Goal: Task Accomplishment & Management: Manage account settings

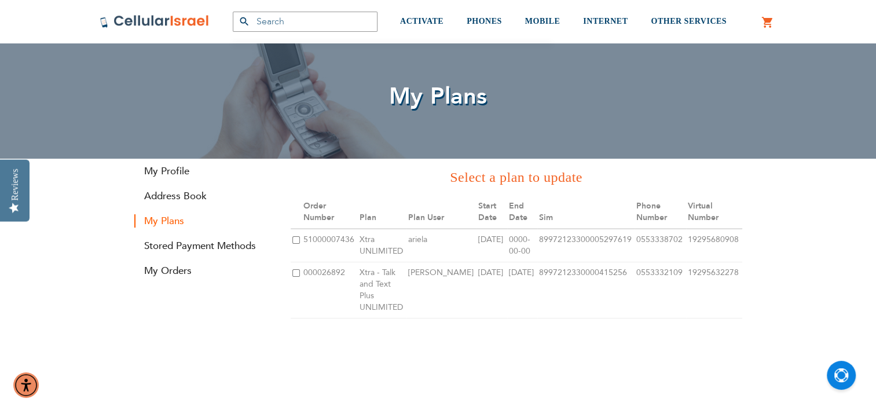
scroll to position [58, 0]
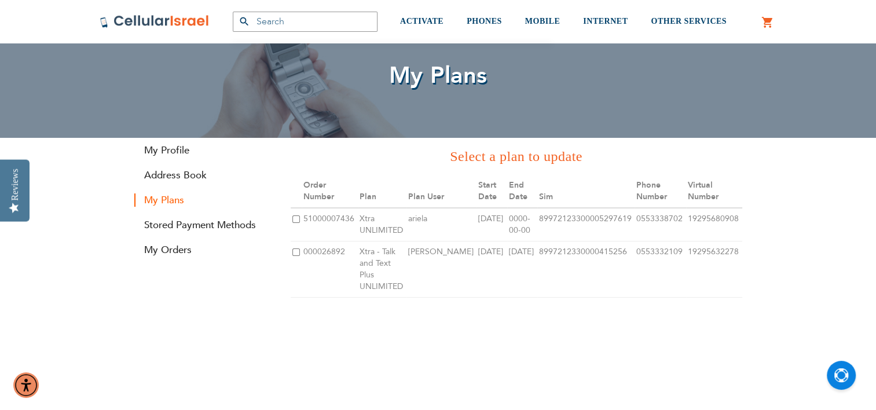
type input "[PERSON_NAME][EMAIL_ADDRESS][DOMAIN_NAME]"
click at [297, 253] on input "checkbox" at bounding box center [296, 252] width 8 height 8
checkbox input "true"
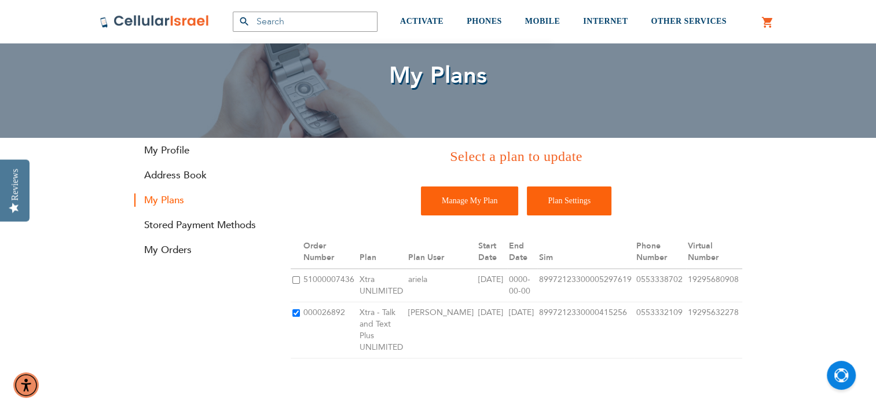
click at [584, 198] on input "Plan Settings" at bounding box center [569, 200] width 85 height 29
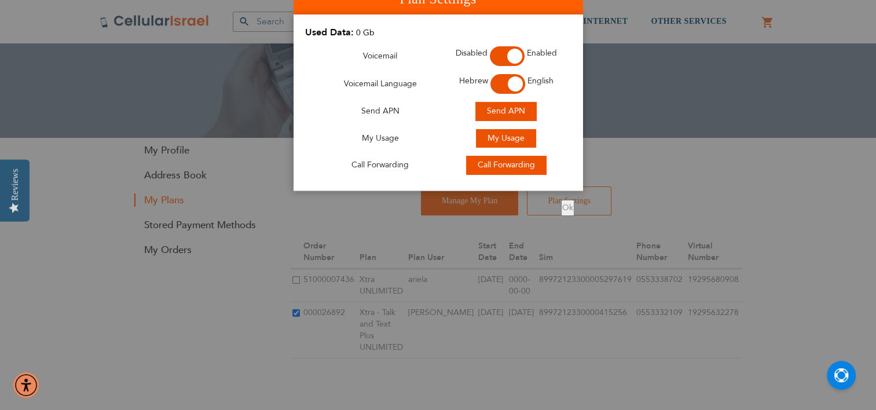
scroll to position [0, 0]
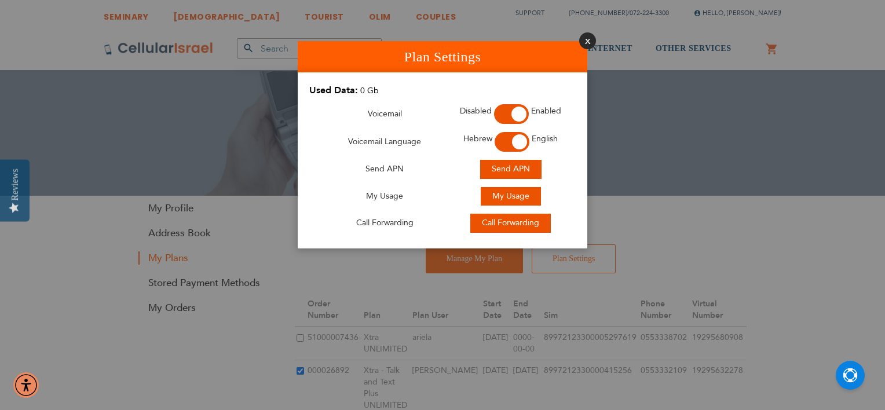
click at [587, 40] on button "Close" at bounding box center [587, 40] width 17 height 17
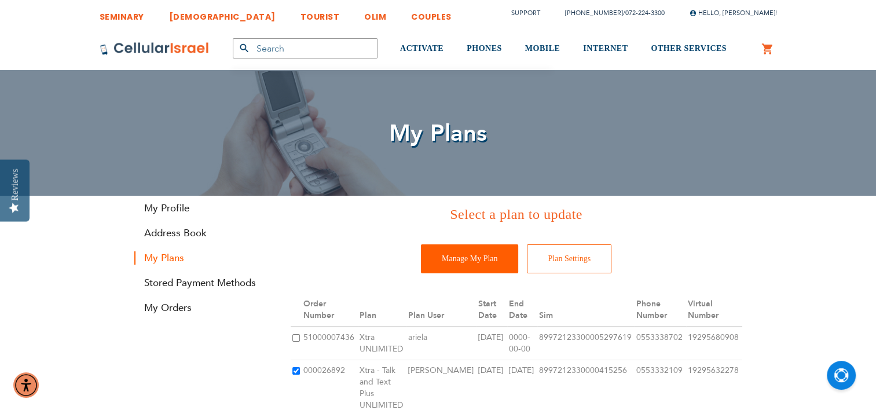
click at [452, 261] on input "Manage My Plan" at bounding box center [469, 258] width 97 height 29
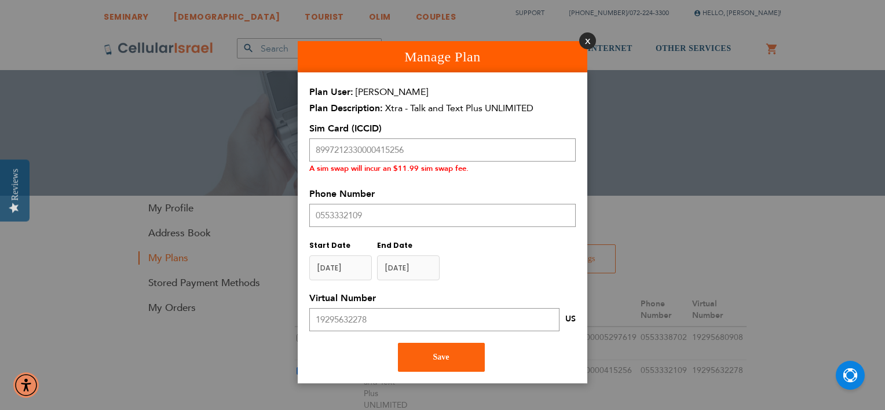
click at [584, 44] on button "Close" at bounding box center [587, 40] width 17 height 17
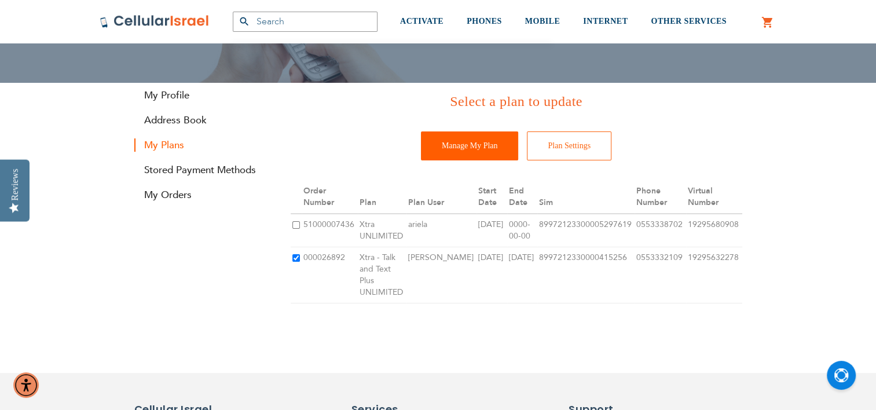
scroll to position [116, 0]
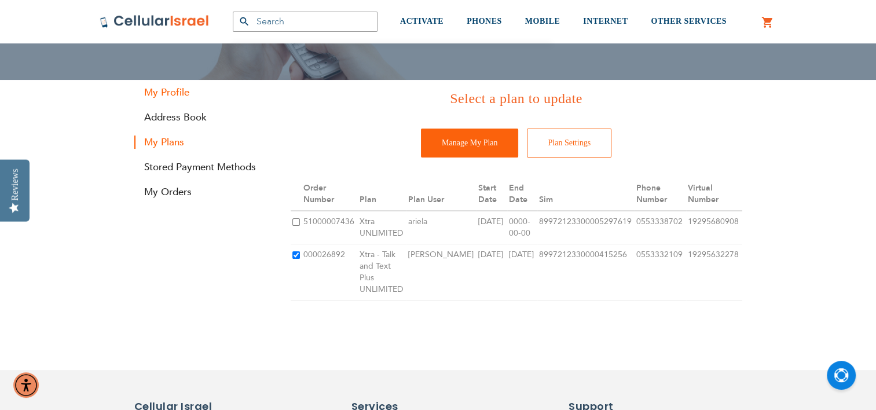
click at [174, 92] on link "My Profile" at bounding box center [203, 92] width 139 height 13
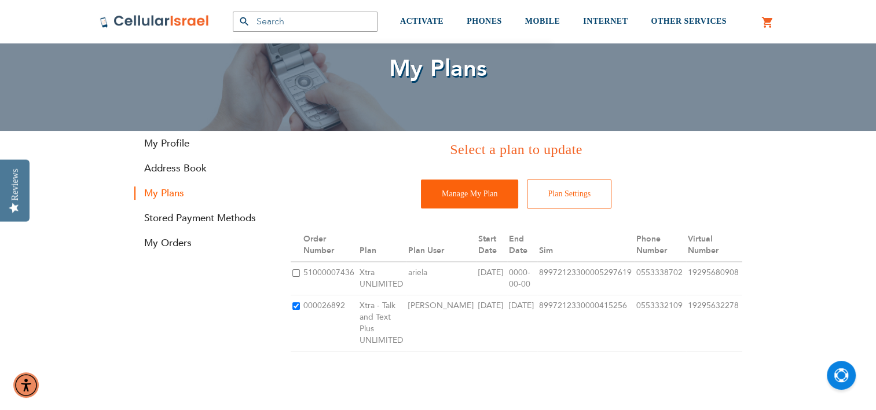
scroll to position [58, 0]
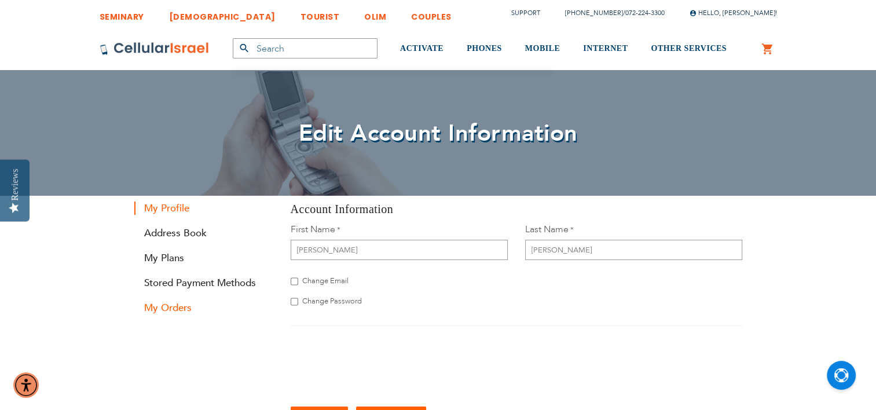
type input "[PERSON_NAME][EMAIL_ADDRESS][DOMAIN_NAME]"
click at [185, 307] on link "My Orders" at bounding box center [203, 307] width 139 height 13
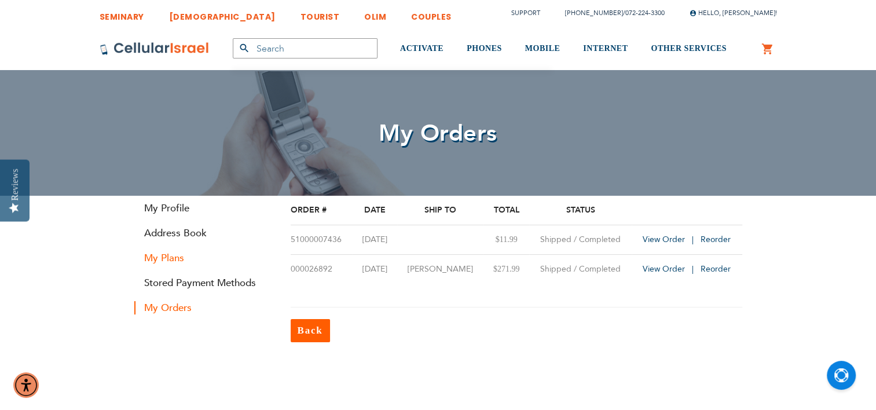
type input "[PERSON_NAME][EMAIL_ADDRESS][DOMAIN_NAME]"
click at [172, 257] on link "My Plans" at bounding box center [203, 257] width 139 height 13
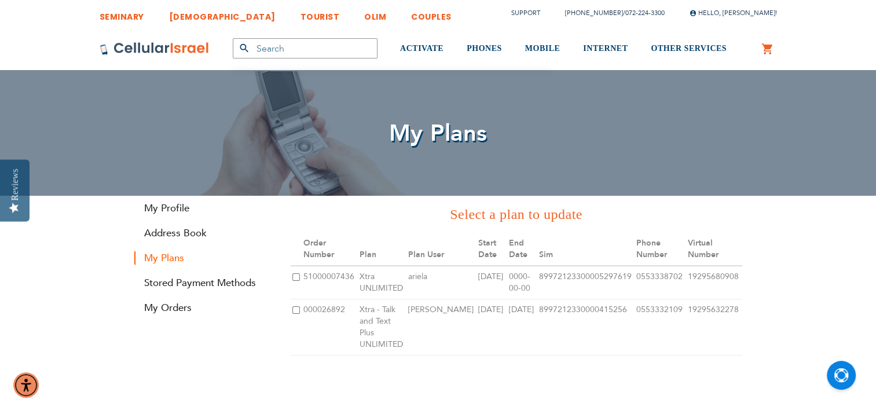
type input "[PERSON_NAME][EMAIL_ADDRESS][DOMAIN_NAME]"
click at [291, 309] on td at bounding box center [296, 327] width 11 height 56
click at [298, 313] on input "checkbox" at bounding box center [296, 310] width 8 height 8
checkbox input "true"
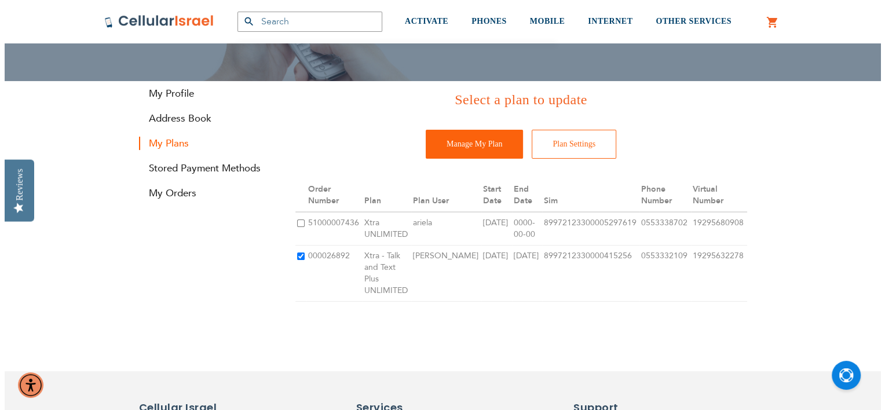
scroll to position [116, 0]
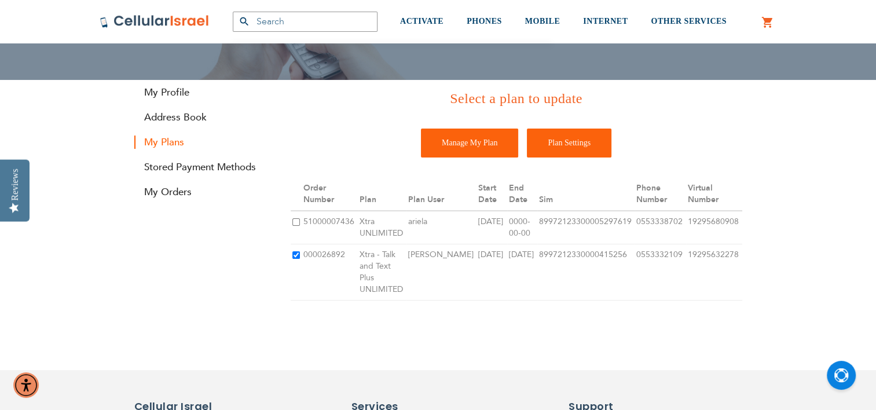
click at [584, 152] on input "Plan Settings" at bounding box center [569, 143] width 85 height 29
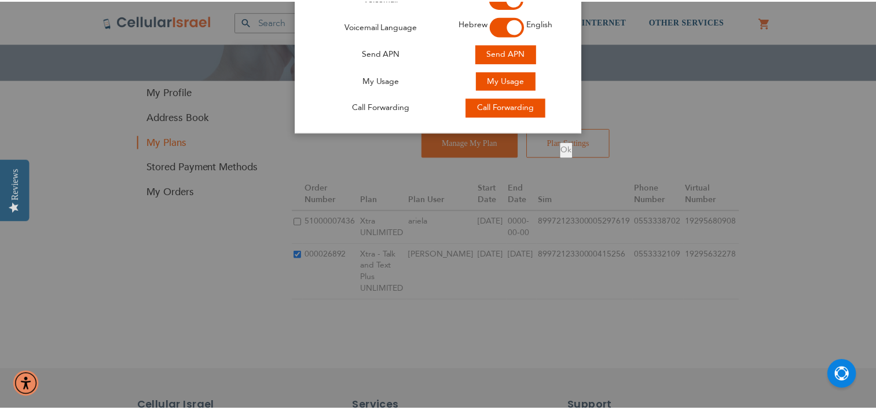
scroll to position [0, 0]
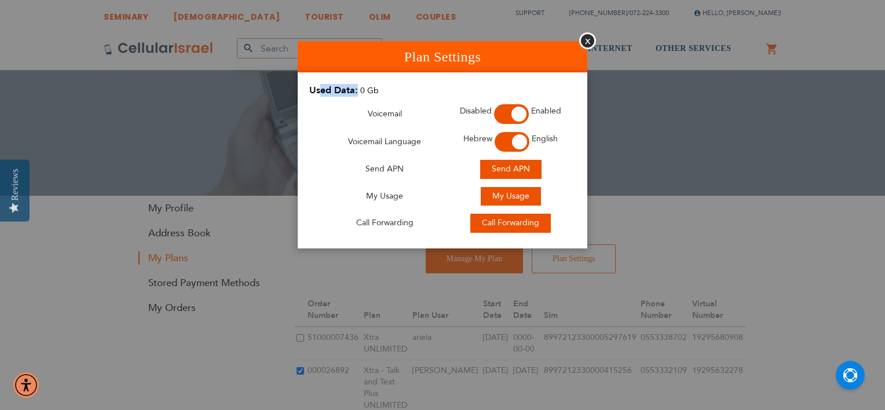
drag, startPoint x: 319, startPoint y: 89, endPoint x: 358, endPoint y: 85, distance: 39.0
click at [358, 85] on div "Used Data: 0 Gb" at bounding box center [435, 92] width 252 height 16
click at [588, 39] on button "Close" at bounding box center [587, 40] width 17 height 17
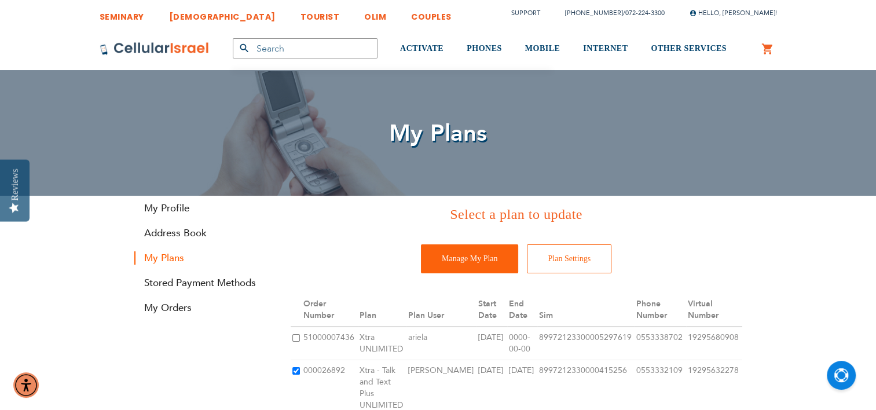
click at [301, 336] on td at bounding box center [296, 344] width 11 height 34
click at [291, 338] on td at bounding box center [296, 344] width 11 height 34
click at [298, 338] on input "checkbox" at bounding box center [296, 338] width 8 height 8
checkbox input "true"
checkbox input "false"
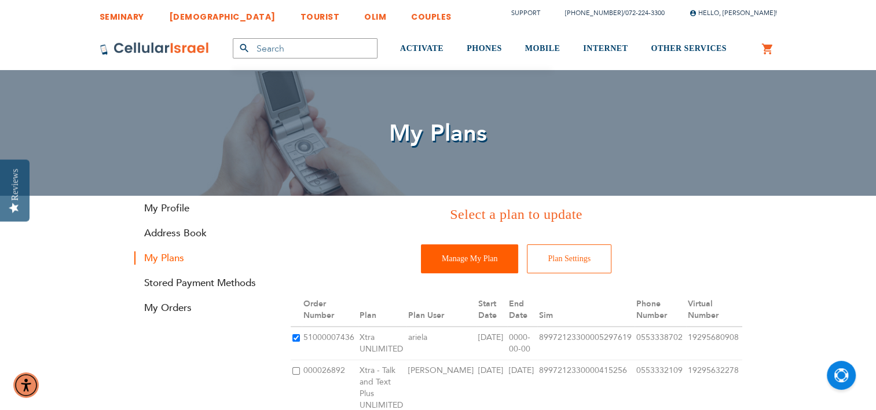
click at [484, 255] on input "Manage My Plan" at bounding box center [469, 258] width 97 height 29
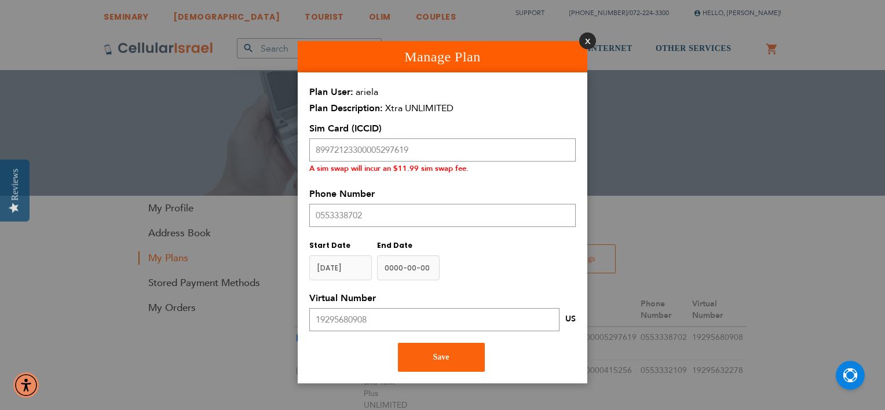
click at [586, 44] on button "Close" at bounding box center [587, 40] width 17 height 17
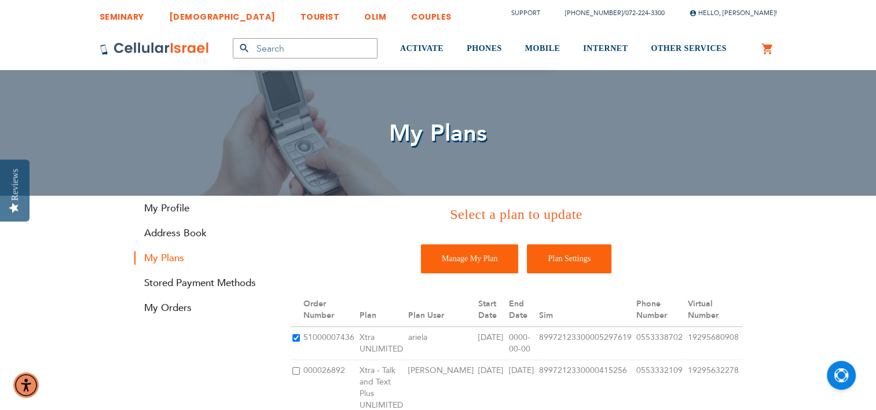
click at [577, 255] on input "Plan Settings" at bounding box center [569, 258] width 85 height 29
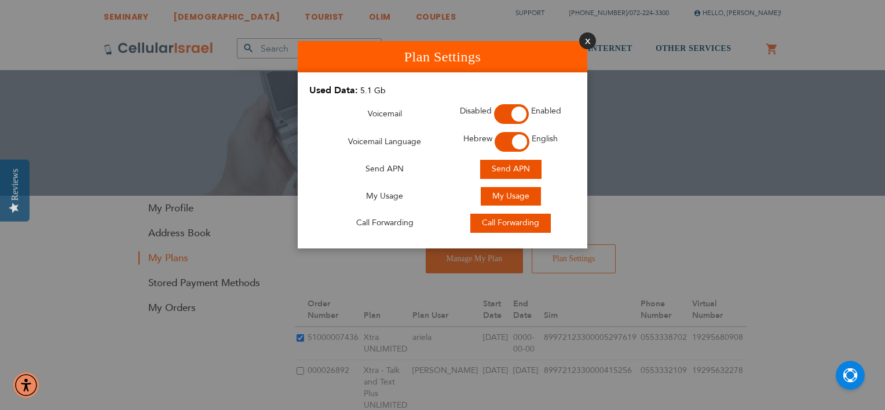
click at [590, 40] on button "Close" at bounding box center [587, 40] width 17 height 17
